Goal: Book appointment/travel/reservation

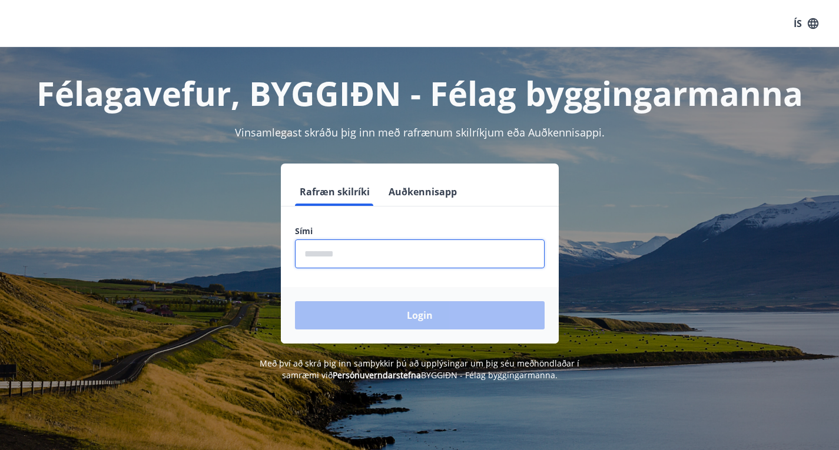
click at [349, 265] on input "phone" at bounding box center [420, 254] width 250 height 29
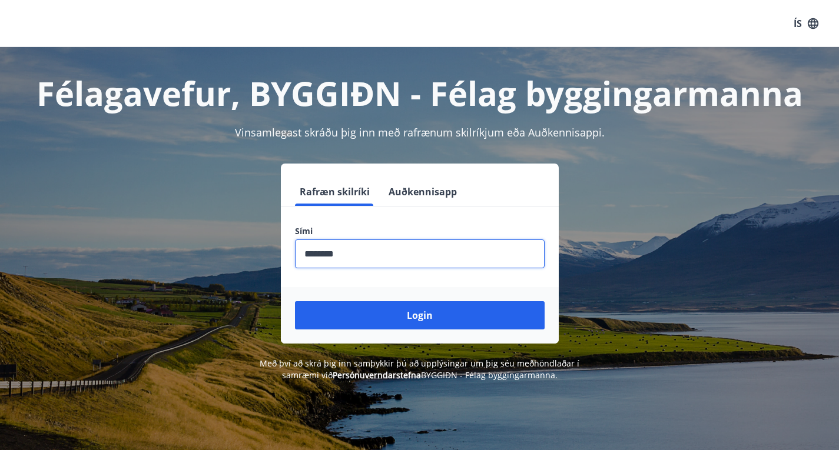
type input "********"
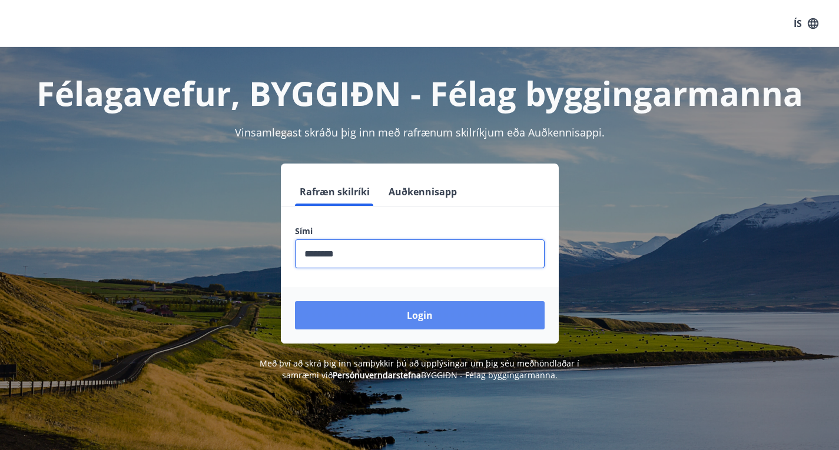
click at [468, 315] on button "Login" at bounding box center [420, 315] width 250 height 28
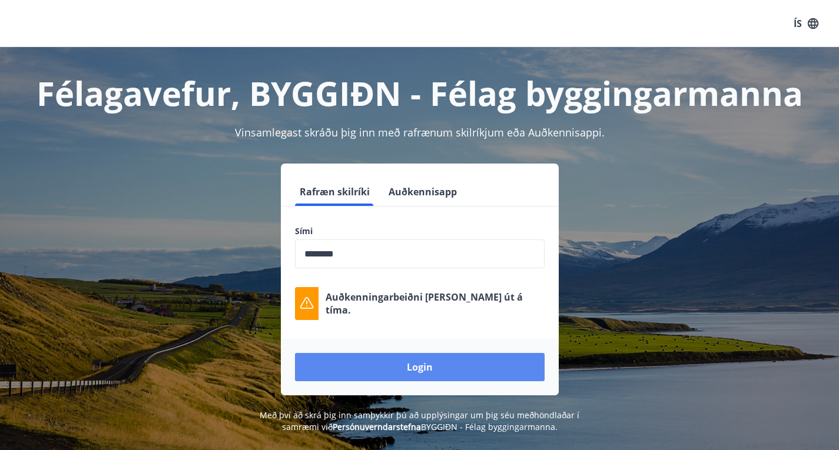
click at [454, 374] on button "Login" at bounding box center [420, 367] width 250 height 28
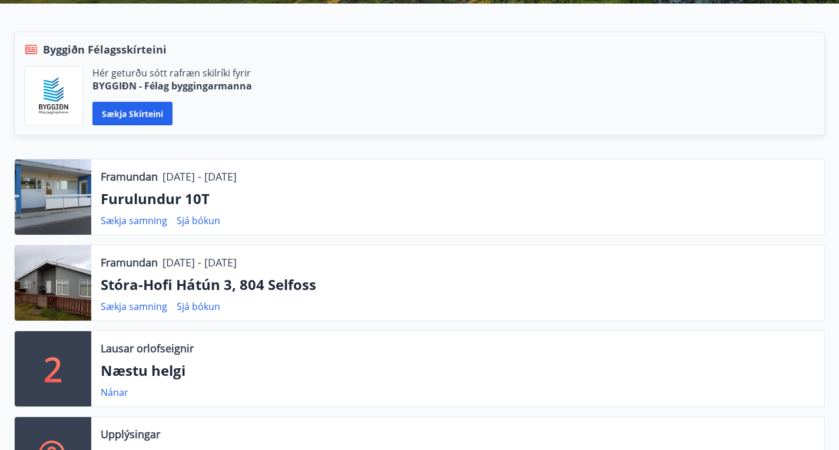
scroll to position [245, 0]
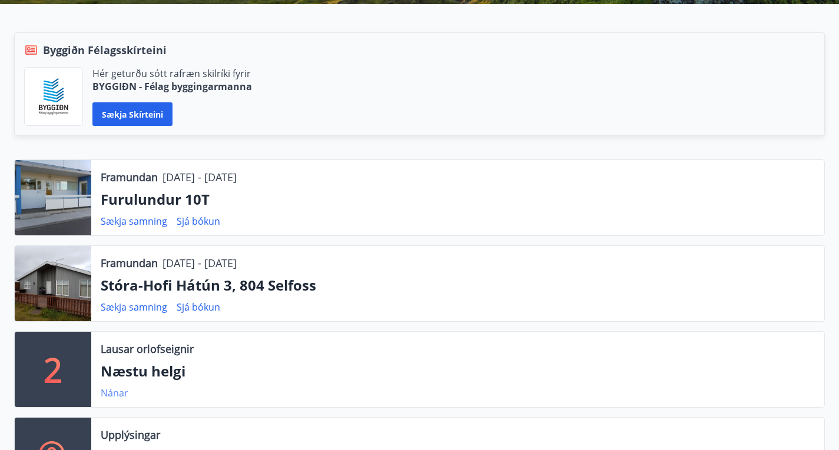
click at [115, 387] on link "Nánar" at bounding box center [115, 393] width 28 height 13
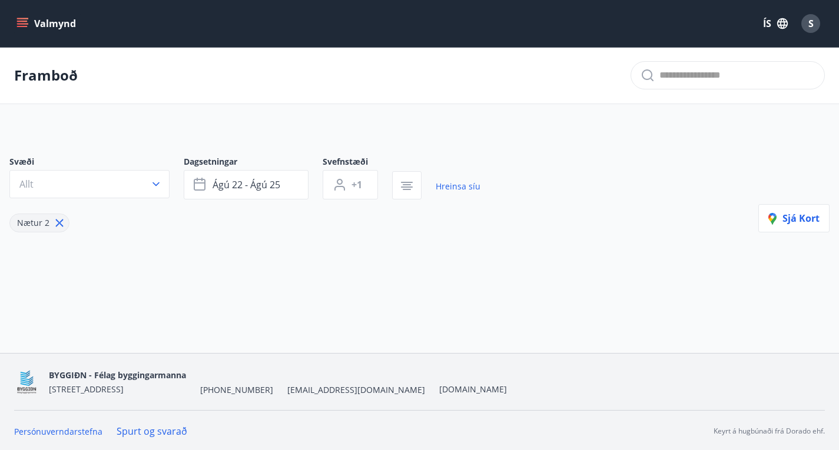
type input "*"
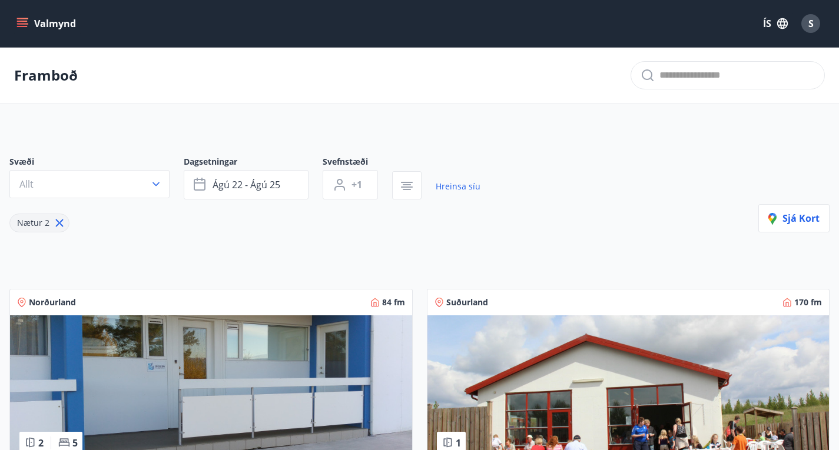
scroll to position [245, 0]
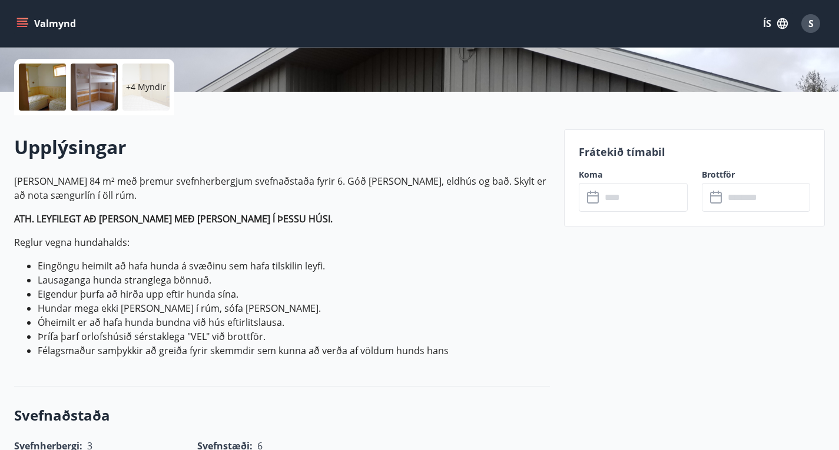
scroll to position [262, 0]
click at [638, 199] on input "text" at bounding box center [644, 196] width 87 height 29
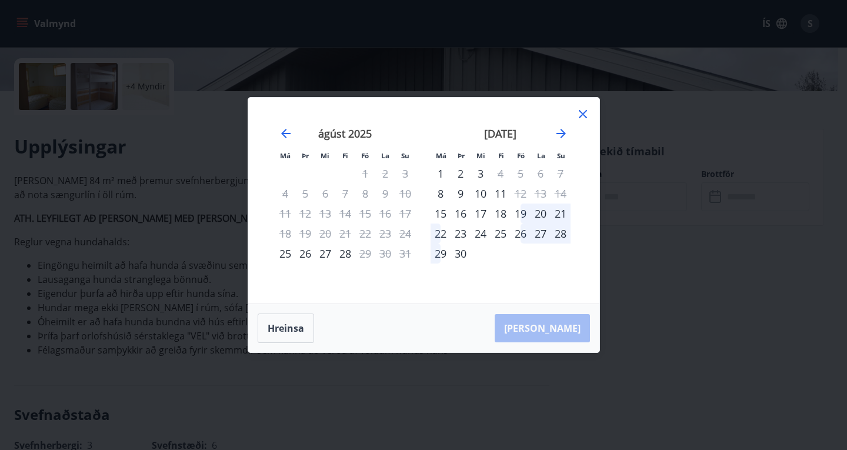
click at [583, 114] on icon at bounding box center [583, 115] width 2 height 2
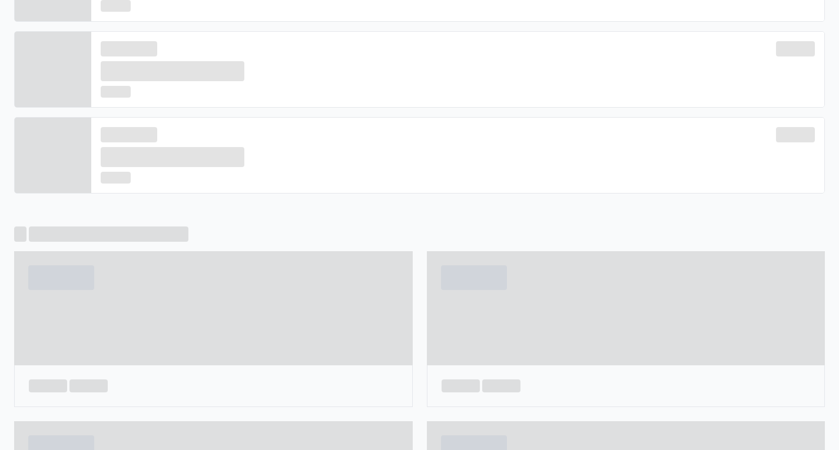
scroll to position [784, 0]
